Goal: Task Accomplishment & Management: Use online tool/utility

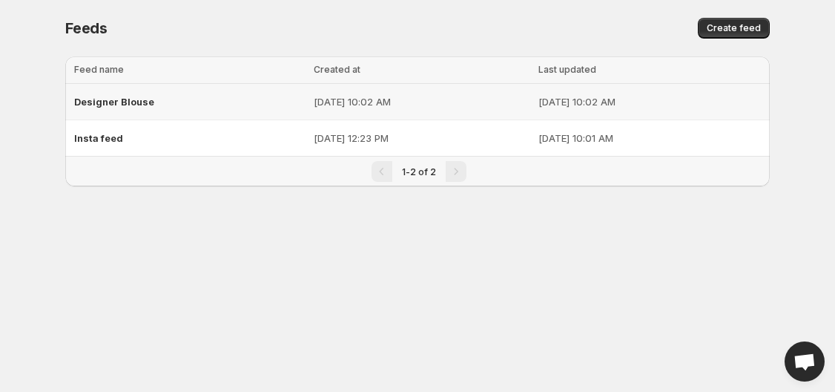
click at [133, 101] on span "Designer Blouse" at bounding box center [114, 102] width 80 height 12
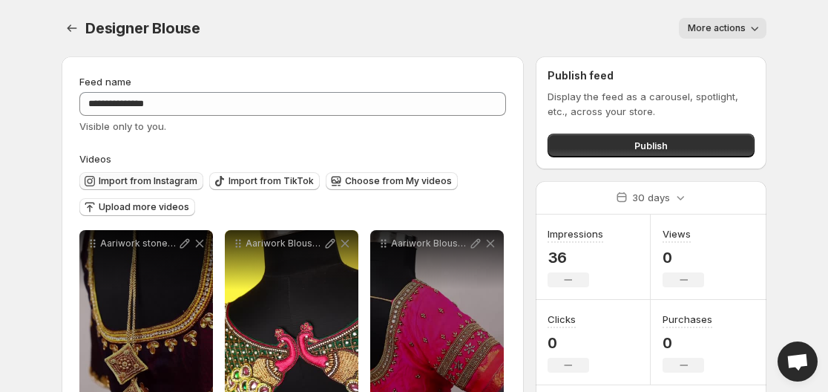
click at [118, 179] on span "Import from Instagram" at bounding box center [148, 181] width 99 height 12
click at [67, 25] on icon "Settings" at bounding box center [72, 28] width 15 height 15
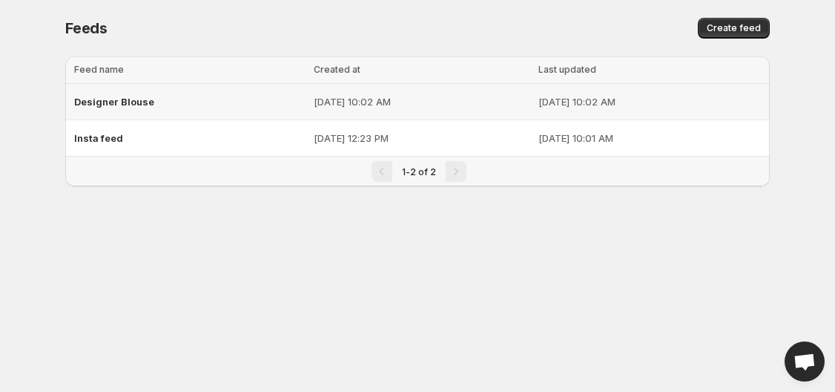
click at [107, 139] on span "Insta feed" at bounding box center [98, 138] width 49 height 12
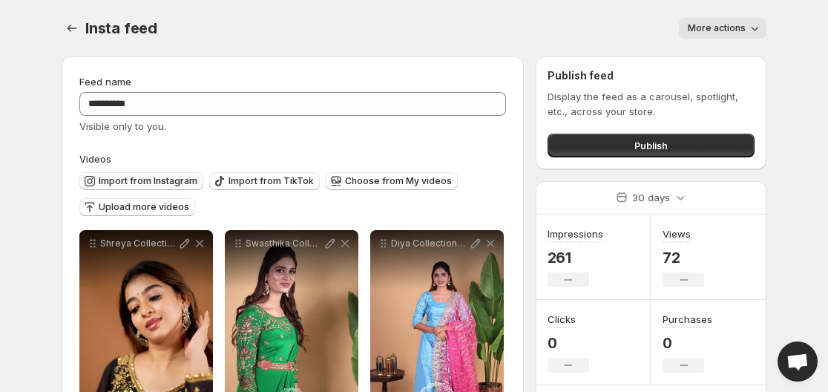
click at [133, 179] on span "Import from Instagram" at bounding box center [148, 181] width 99 height 12
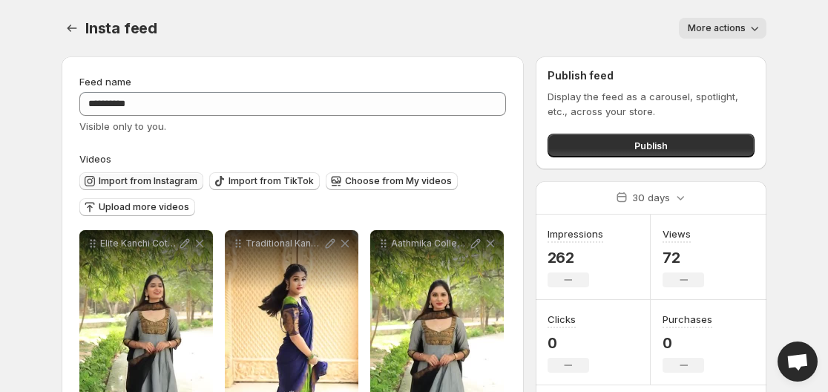
click at [165, 177] on span "Import from Instagram" at bounding box center [148, 181] width 99 height 12
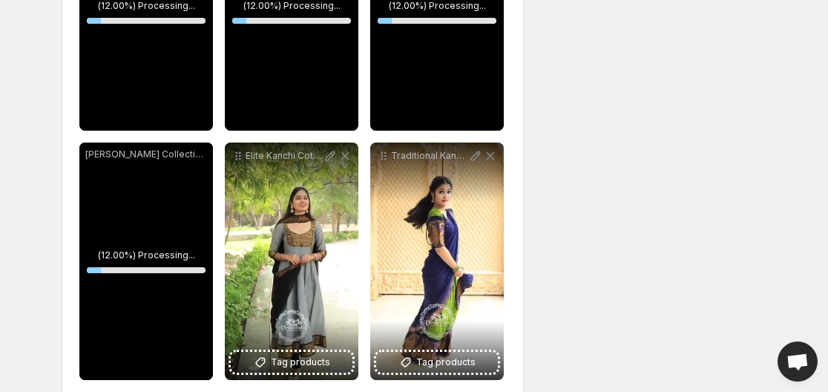
scroll to position [816, 0]
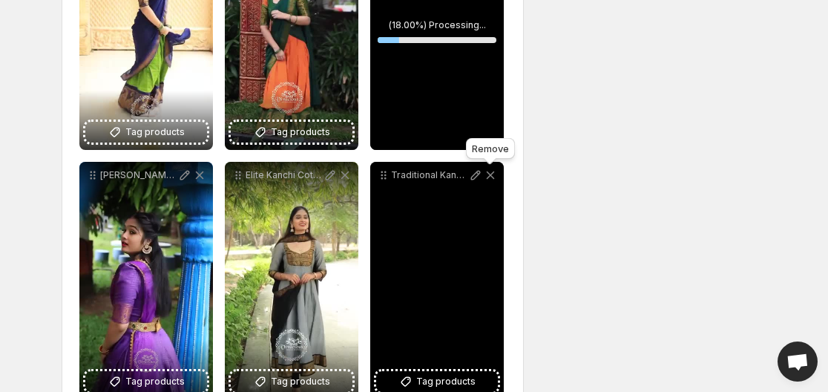
click at [489, 174] on icon at bounding box center [490, 175] width 8 height 8
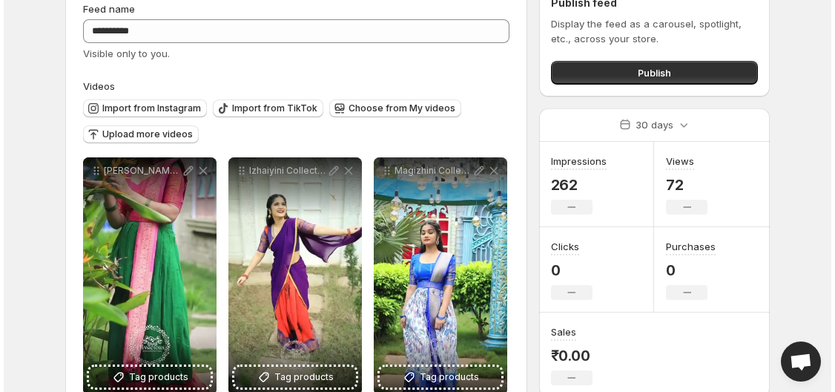
scroll to position [0, 0]
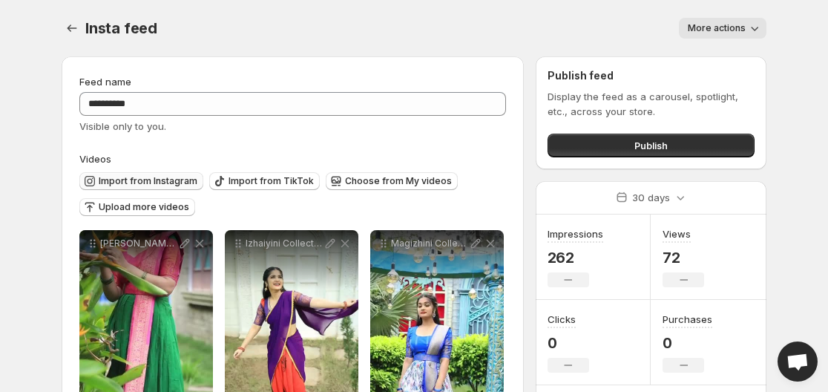
click at [152, 181] on span "Import from Instagram" at bounding box center [148, 181] width 99 height 12
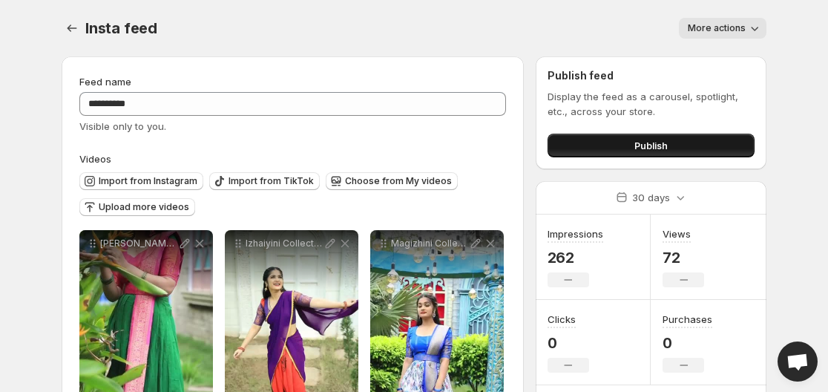
click at [595, 147] on button "Publish" at bounding box center [650, 145] width 207 height 24
click at [589, 142] on button "Publish" at bounding box center [650, 145] width 207 height 24
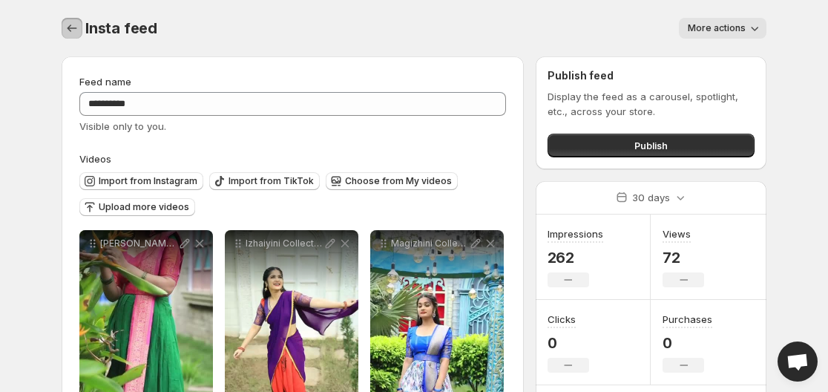
click at [76, 30] on icon "Settings" at bounding box center [72, 28] width 15 height 15
